Goal: Task Accomplishment & Management: Manage account settings

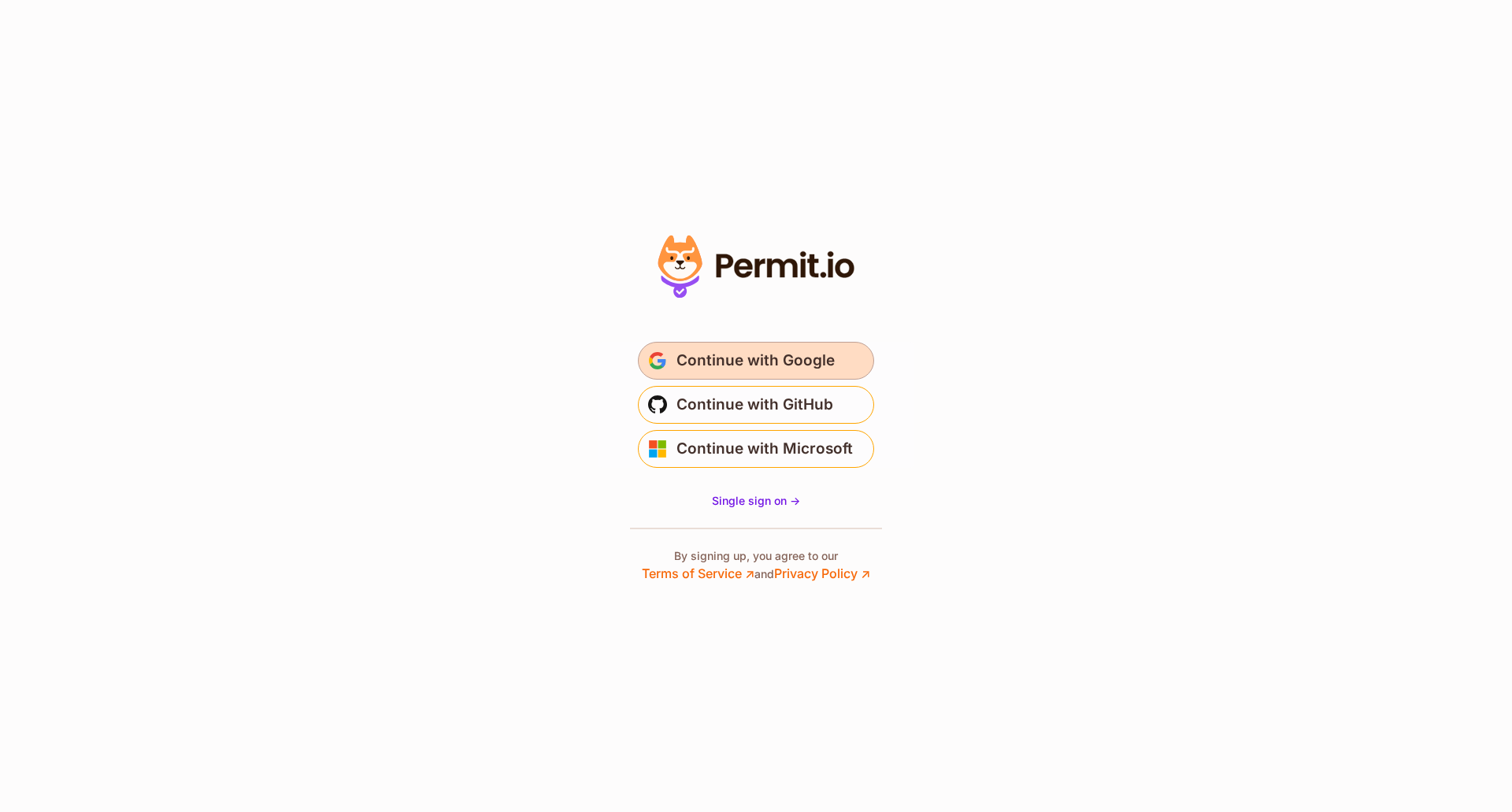
click at [736, 358] on span "Continue with Google" at bounding box center [756, 361] width 158 height 25
click at [981, 451] on section "Or" at bounding box center [756, 406] width 1512 height 812
click at [613, 454] on form "Continue with Microsoft" at bounding box center [756, 449] width 315 height 38
click at [568, 431] on section "Or" at bounding box center [756, 406] width 1512 height 812
drag, startPoint x: 393, startPoint y: 309, endPoint x: 388, endPoint y: 318, distance: 10.3
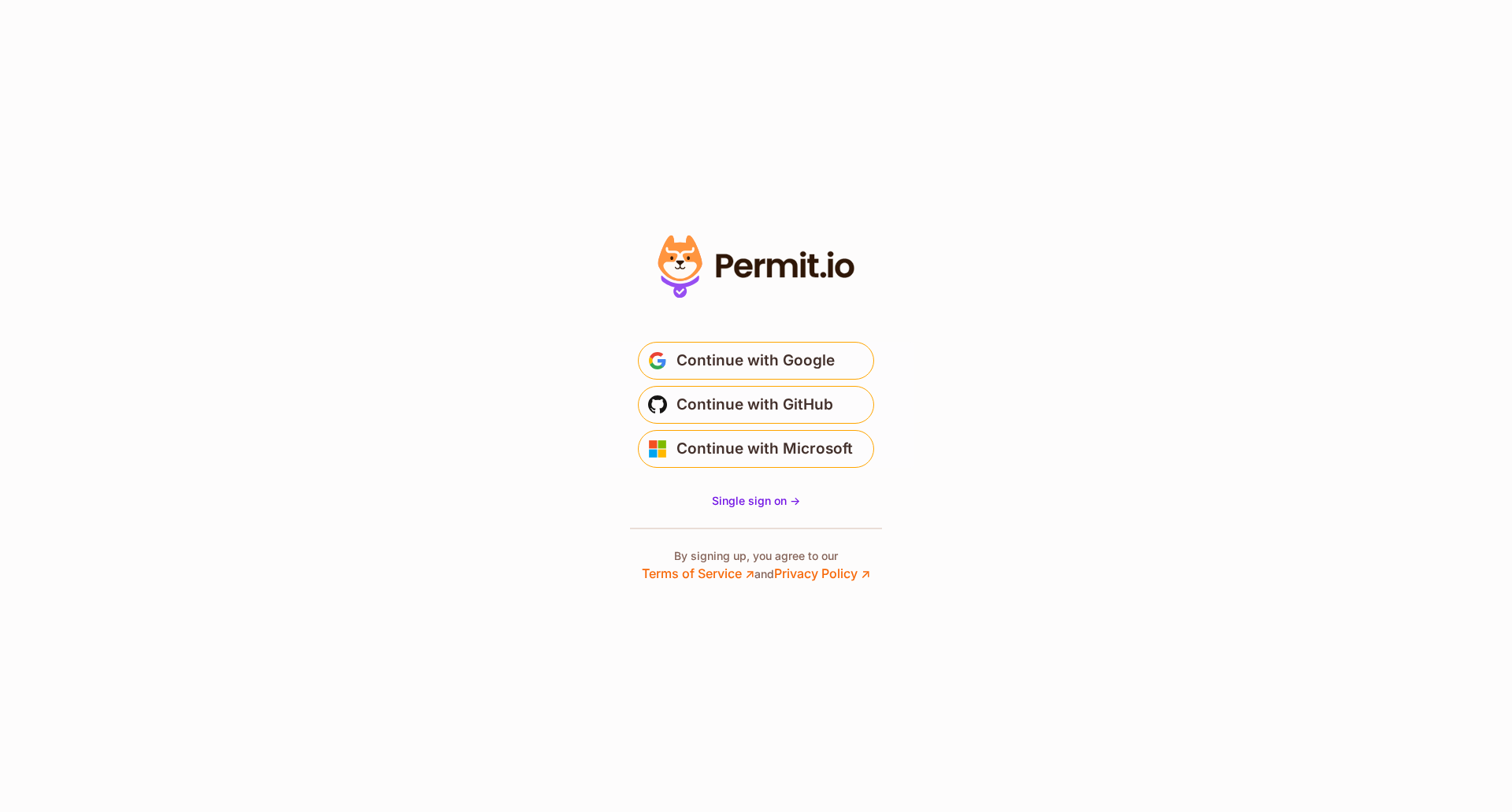
click at [390, 315] on section "Or" at bounding box center [756, 406] width 1512 height 812
click at [489, 644] on section "Or" at bounding box center [756, 406] width 1512 height 812
